Goal: Task Accomplishment & Management: Complete application form

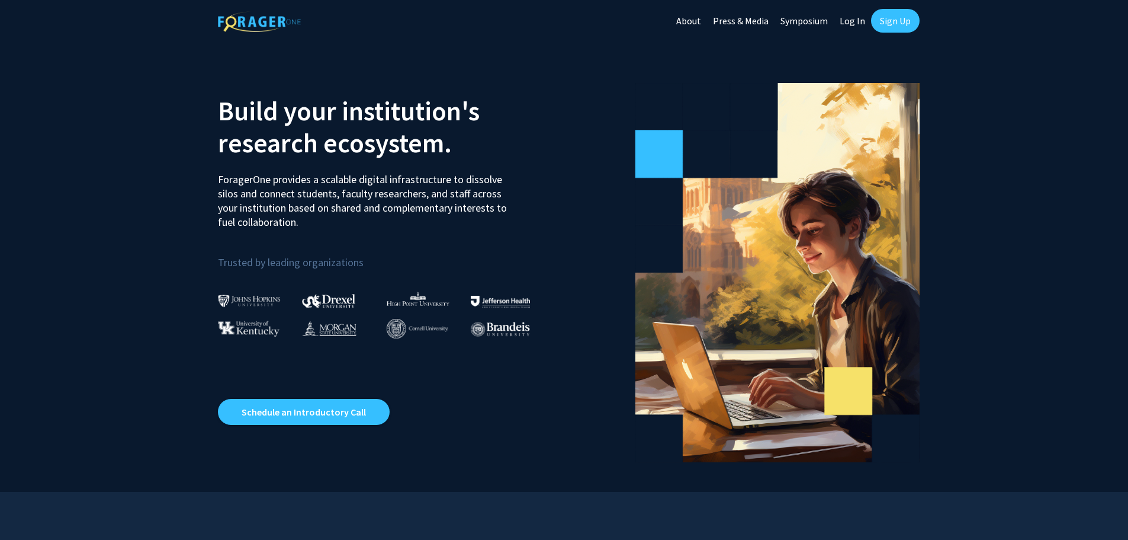
click at [900, 24] on link "Sign Up" at bounding box center [895, 21] width 49 height 24
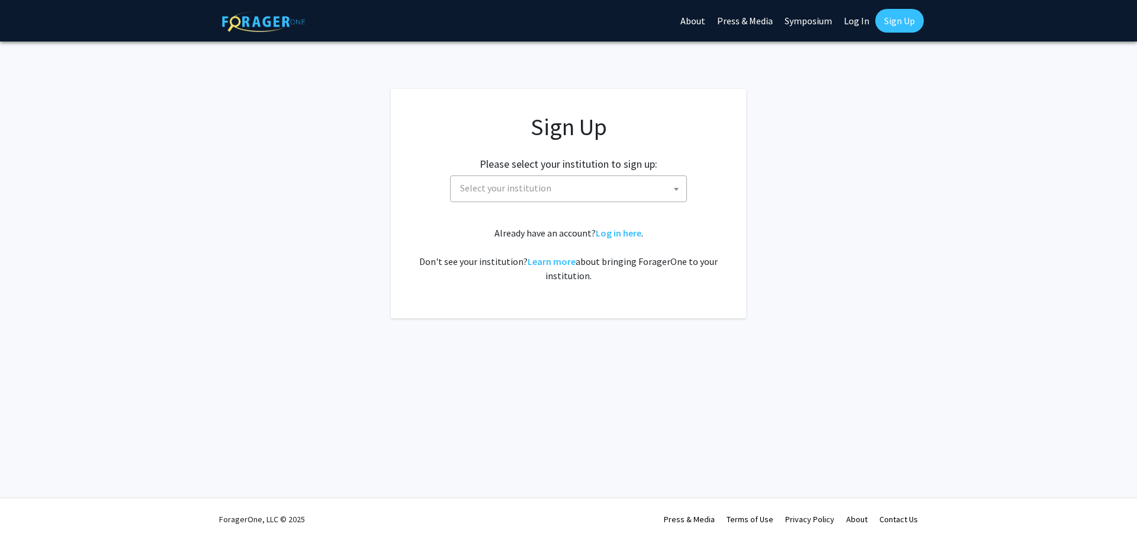
click at [502, 180] on span "Select your institution" at bounding box center [571, 188] width 231 height 24
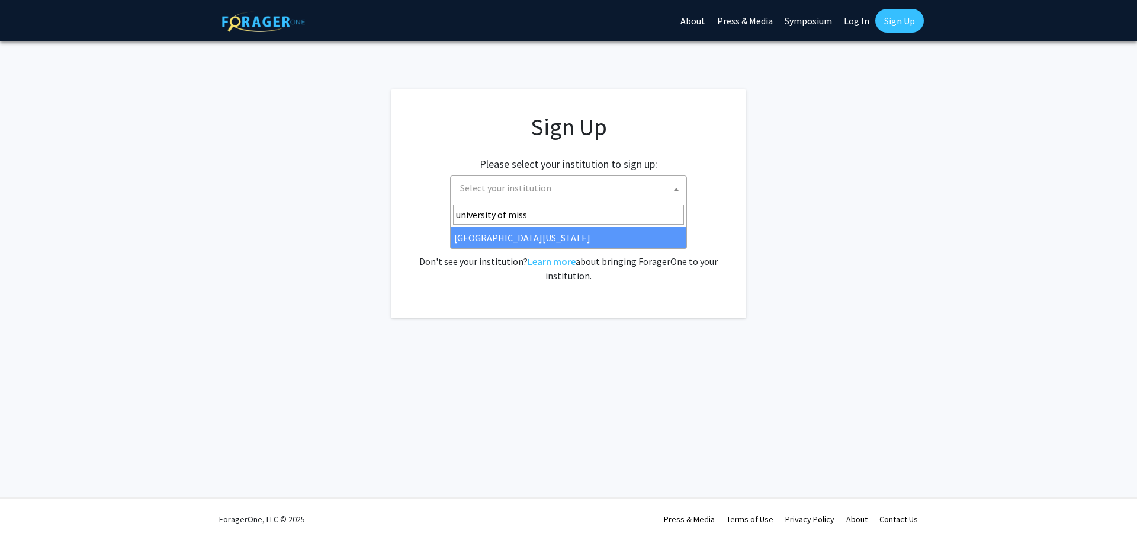
type input "university of miss"
select select "33"
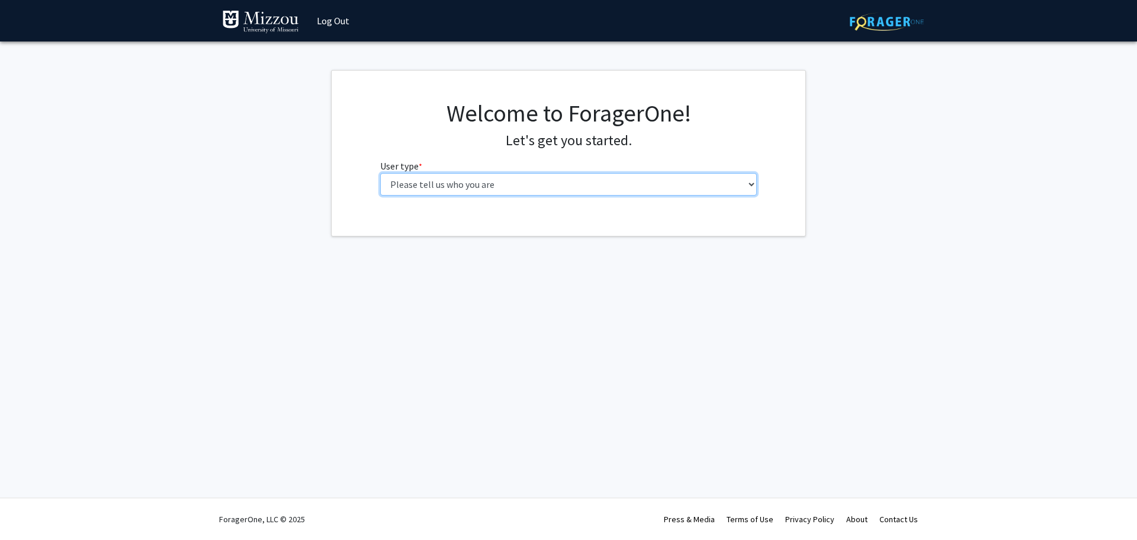
click at [751, 179] on select "Please tell us who you are Undergraduate Student Master's Student Doctoral Cand…" at bounding box center [568, 184] width 377 height 23
select select "5: faculty"
click at [380, 173] on select "Please tell us who you are Undergraduate Student Master's Student Doctoral Cand…" at bounding box center [568, 184] width 377 height 23
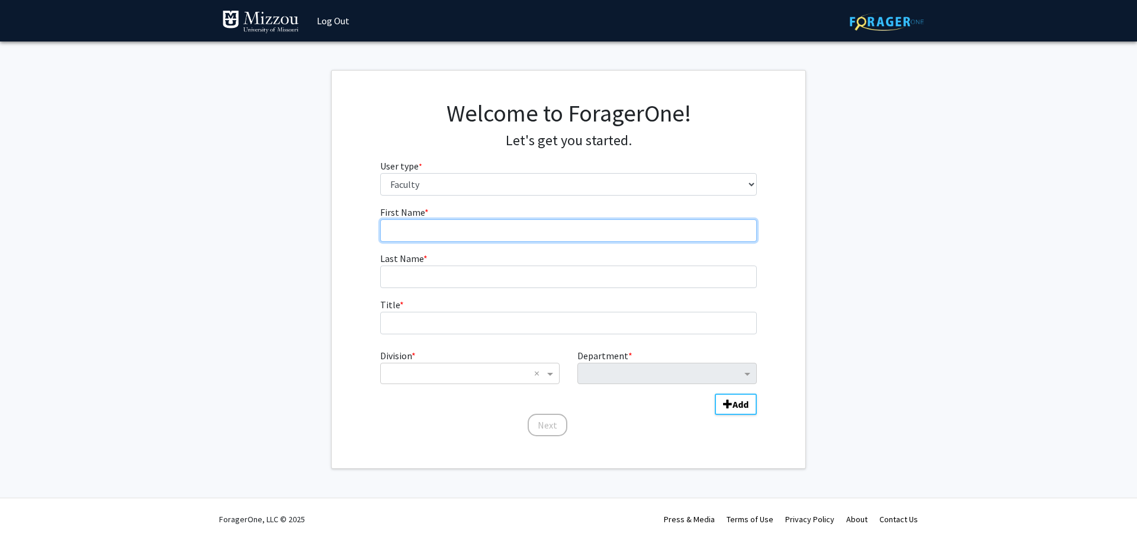
click at [418, 237] on input "First Name * required" at bounding box center [568, 230] width 377 height 23
type input "Amy"
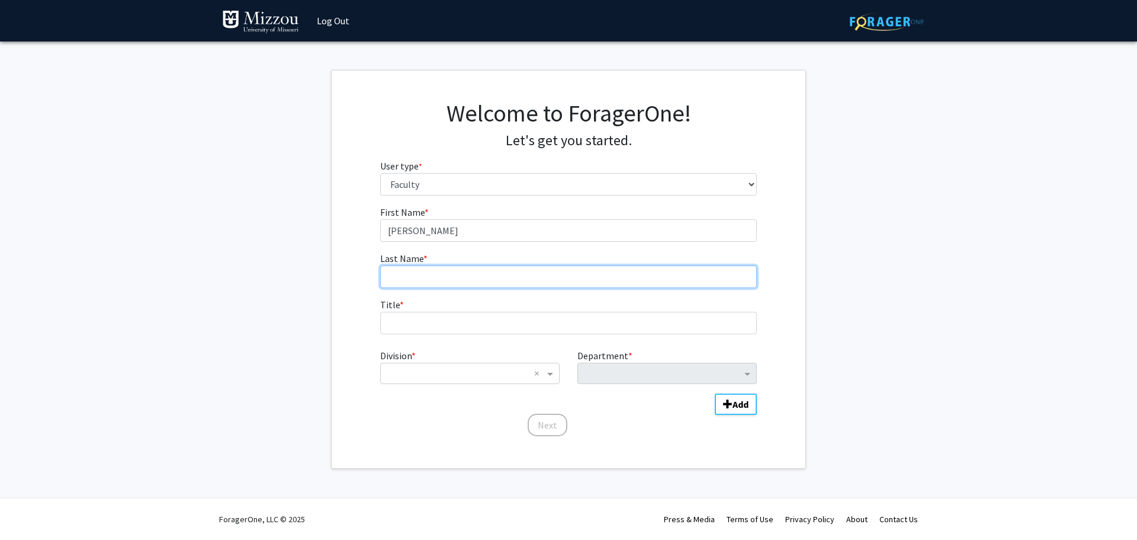
type input "Stone"
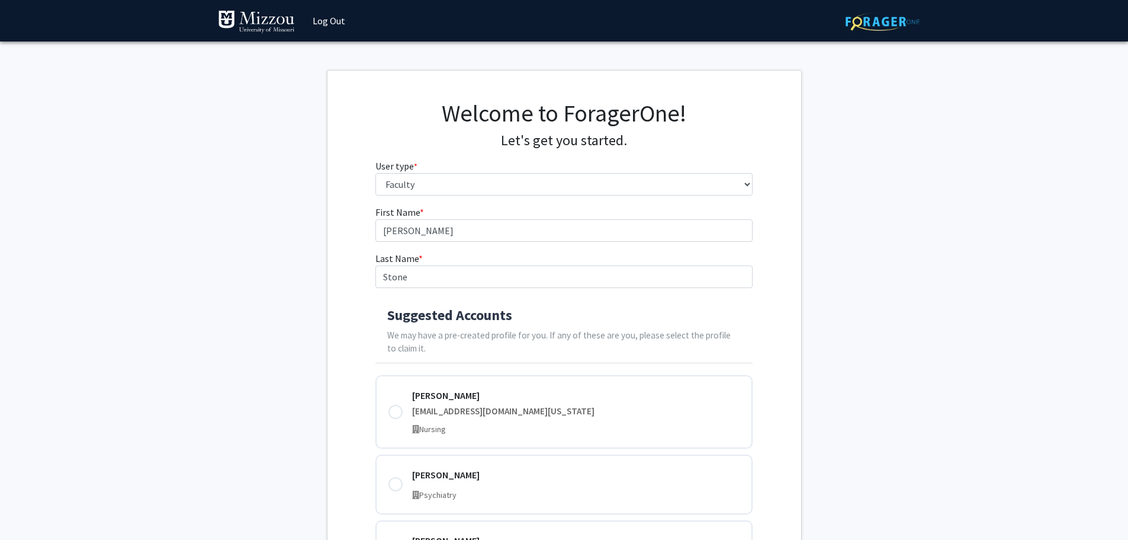
click at [453, 318] on h4 "Suggested Accounts" at bounding box center [564, 315] width 354 height 17
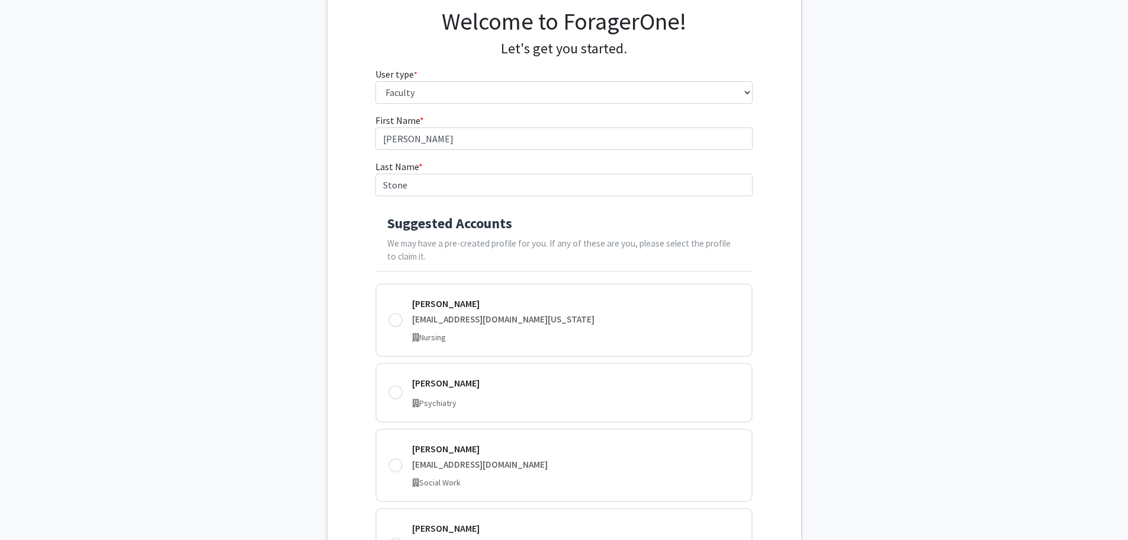
scroll to position [118, 0]
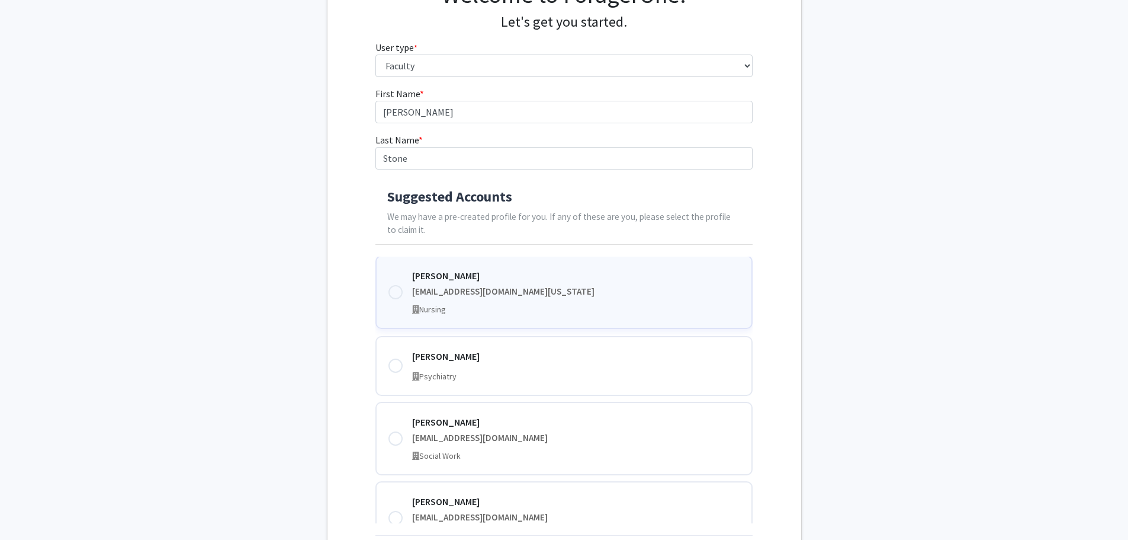
click at [453, 288] on div "stonear@health.missouri.edu" at bounding box center [576, 292] width 328 height 14
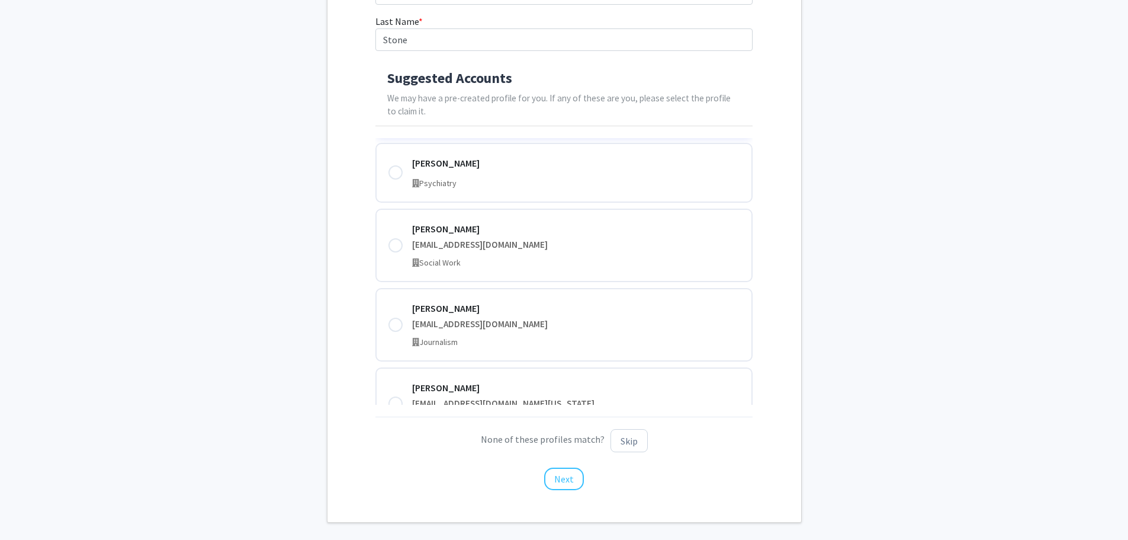
scroll to position [0, 0]
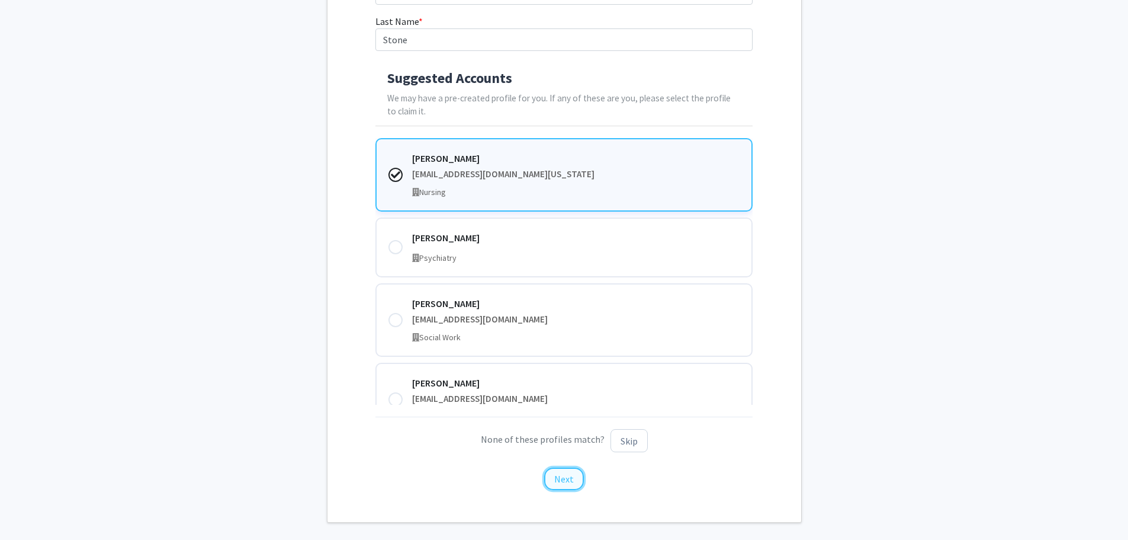
click at [560, 476] on button "Next" at bounding box center [564, 478] width 40 height 23
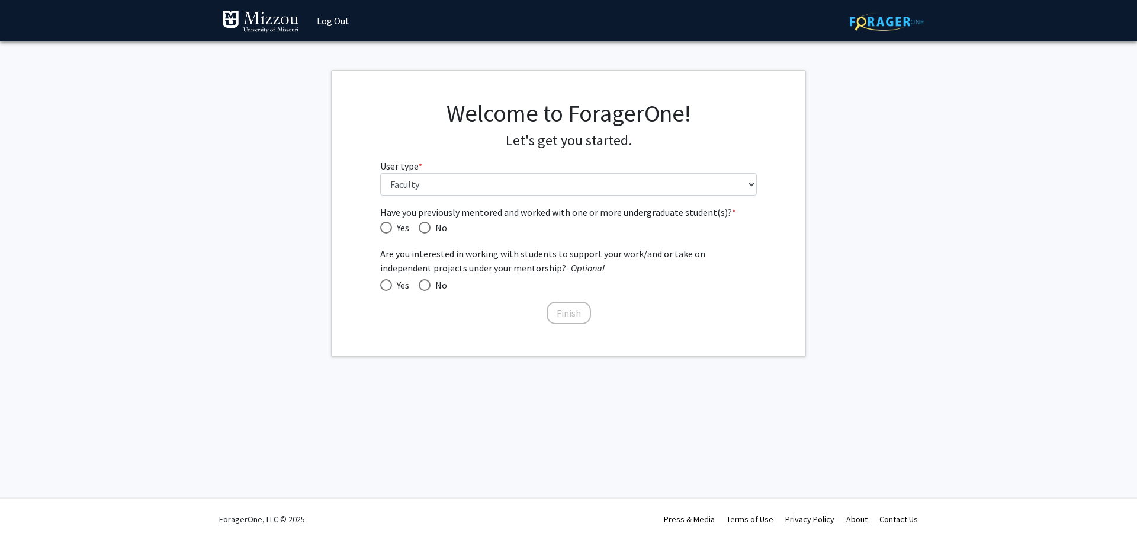
click at [392, 223] on span "Yes" at bounding box center [400, 227] width 17 height 14
click at [392, 223] on input "Yes" at bounding box center [386, 228] width 12 height 12
radio input "true"
click at [392, 287] on span "Yes" at bounding box center [400, 285] width 17 height 14
click at [392, 287] on input "Yes" at bounding box center [386, 285] width 12 height 12
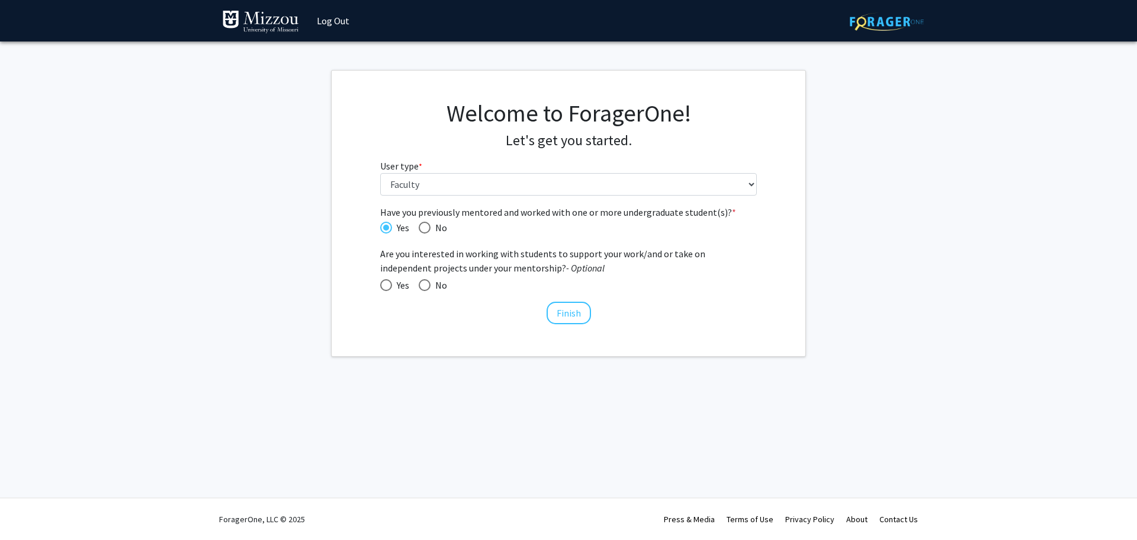
radio input "true"
click at [565, 304] on button "Finish" at bounding box center [569, 313] width 44 height 23
